Goal: Transaction & Acquisition: Purchase product/service

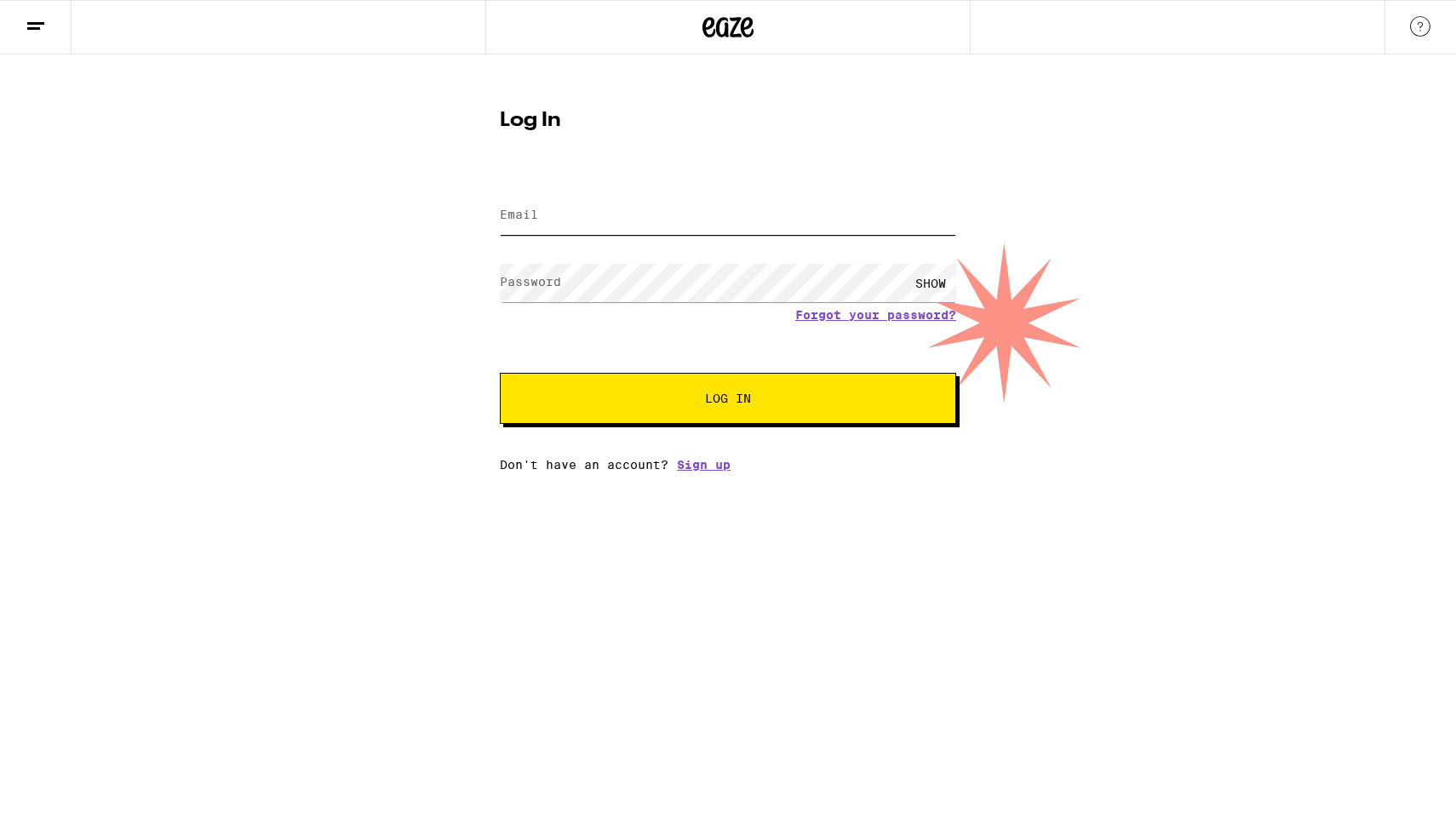
type input "[EMAIL_ADDRESS][DOMAIN_NAME]"
click at [735, 395] on span "Log In" at bounding box center [727, 399] width 46 height 12
